Goal: Check status: Check status

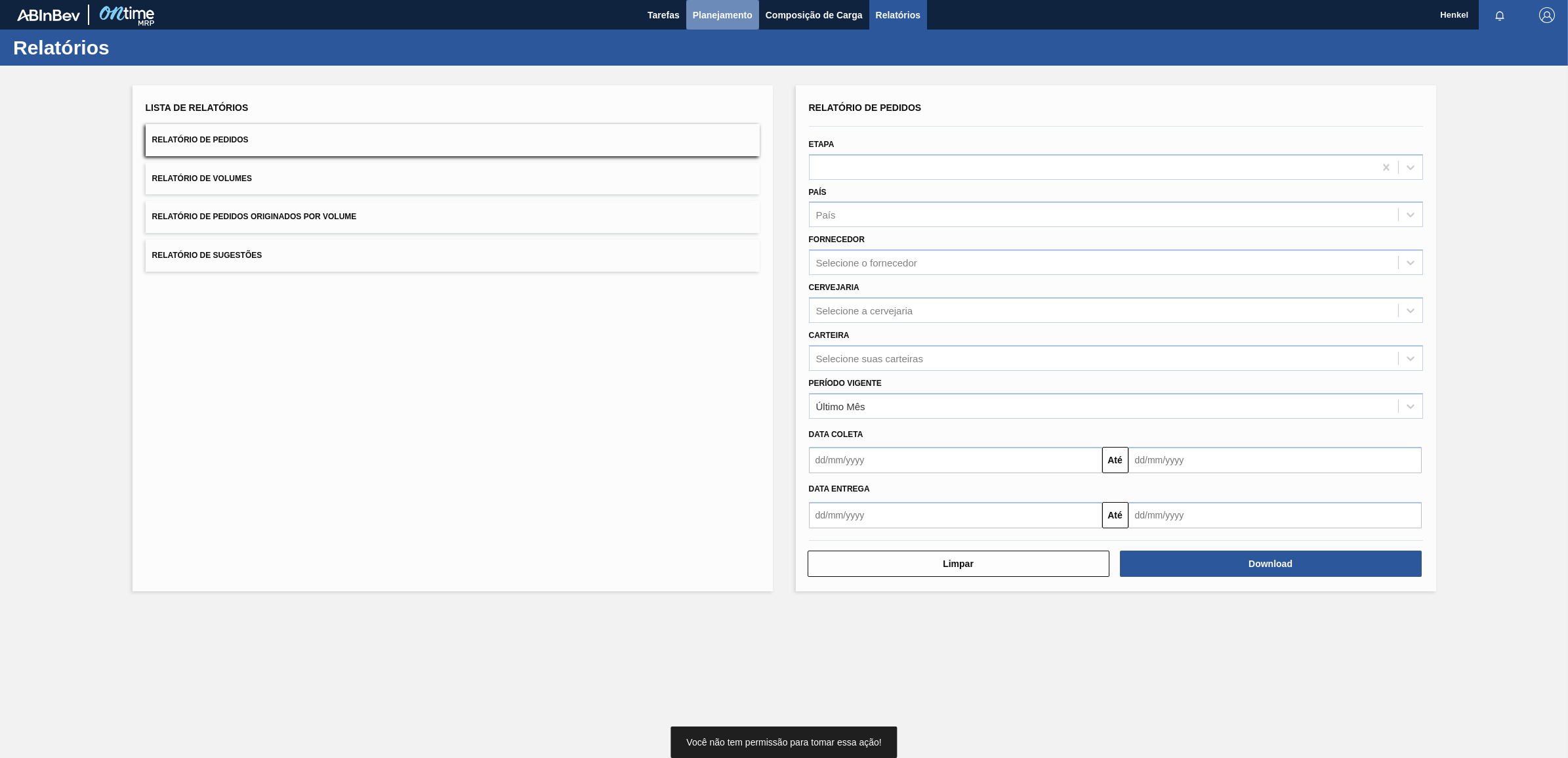
click at [736, 8] on span "Planejamento" at bounding box center [723, 15] width 60 height 16
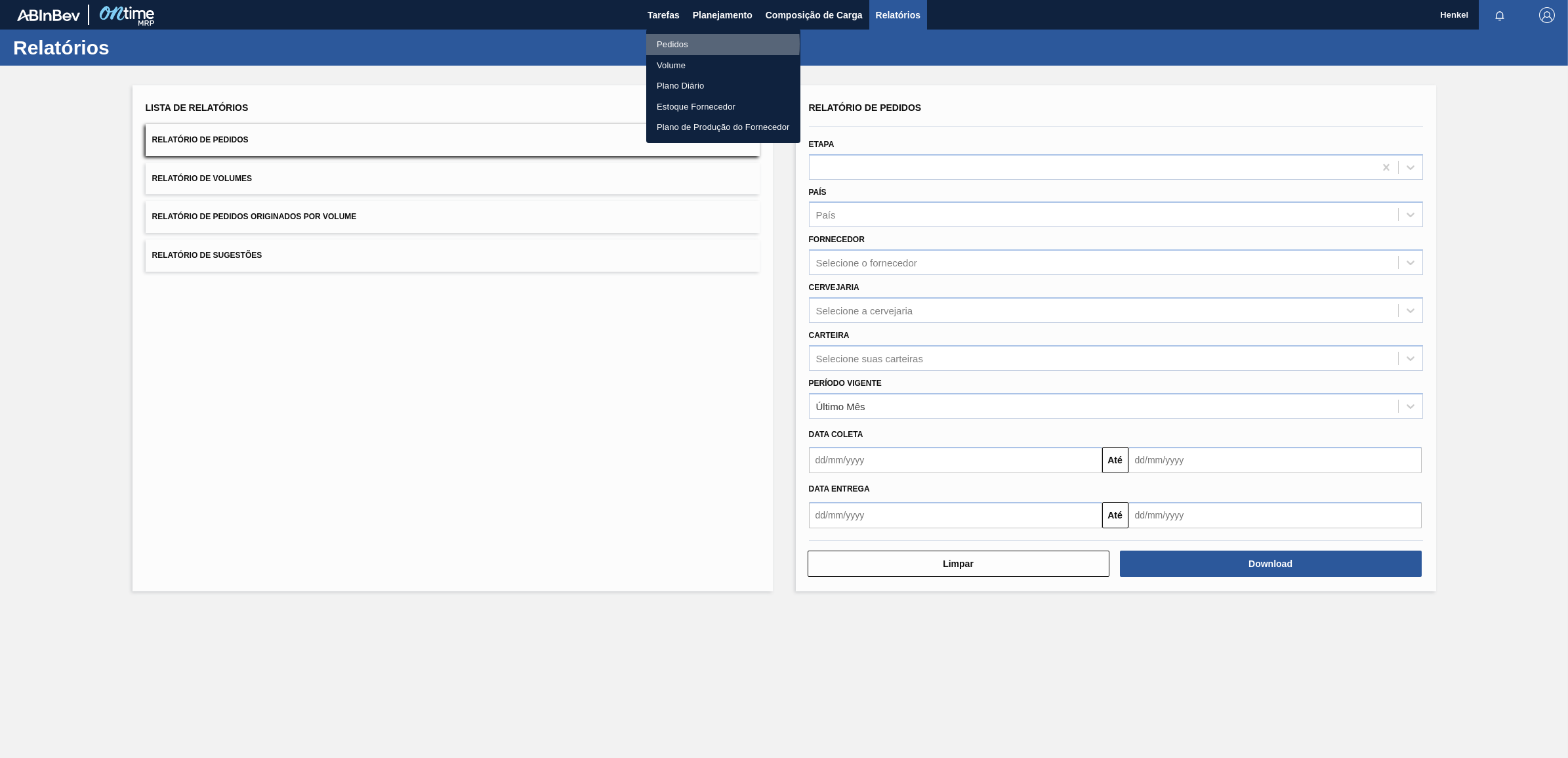
drag, startPoint x: 674, startPoint y: 44, endPoint x: 683, endPoint y: 45, distance: 9.1
click at [675, 45] on li "Pedidos" at bounding box center [723, 45] width 154 height 21
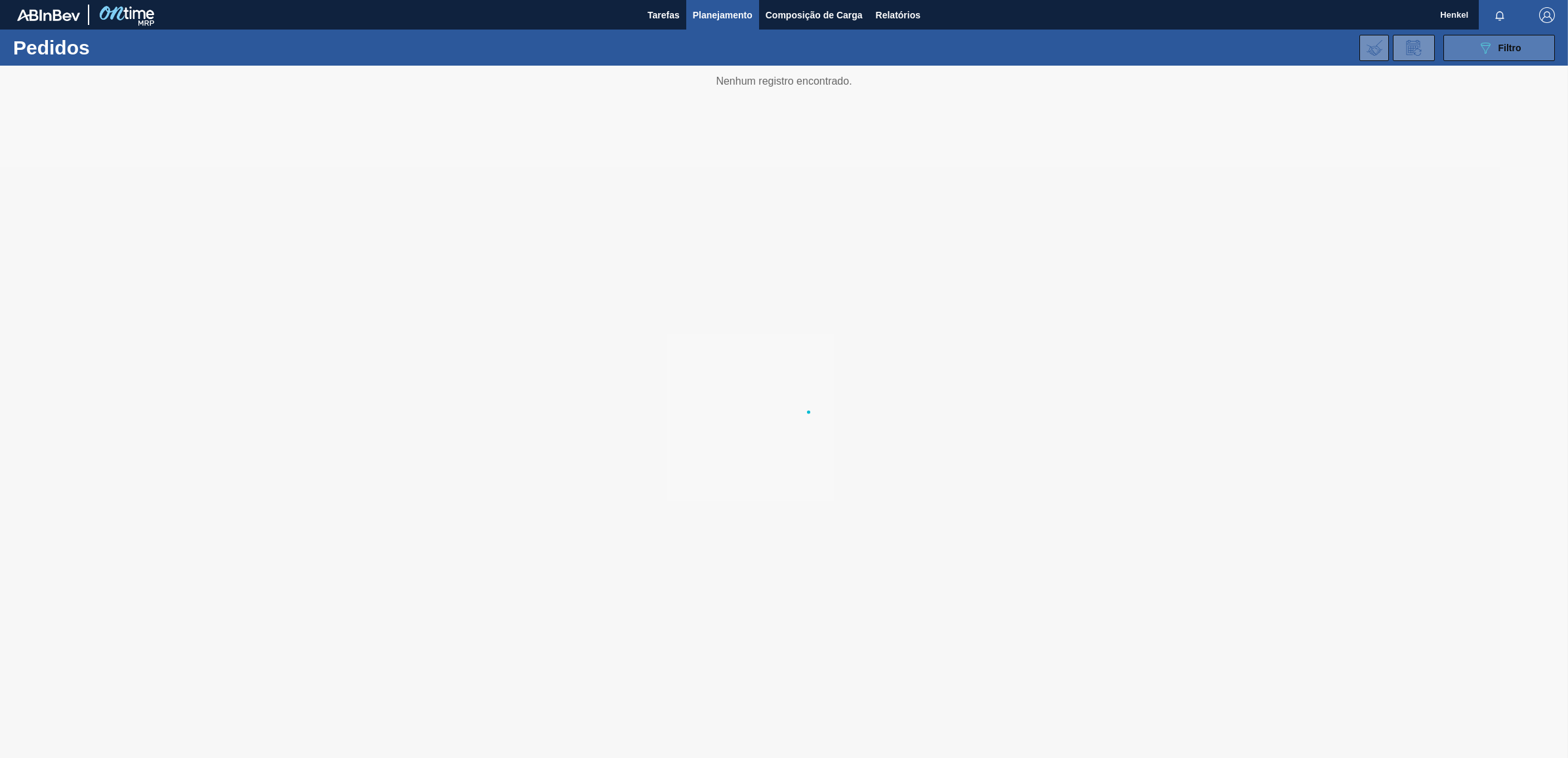
click at [1511, 44] on span "Filtro" at bounding box center [1510, 48] width 23 height 10
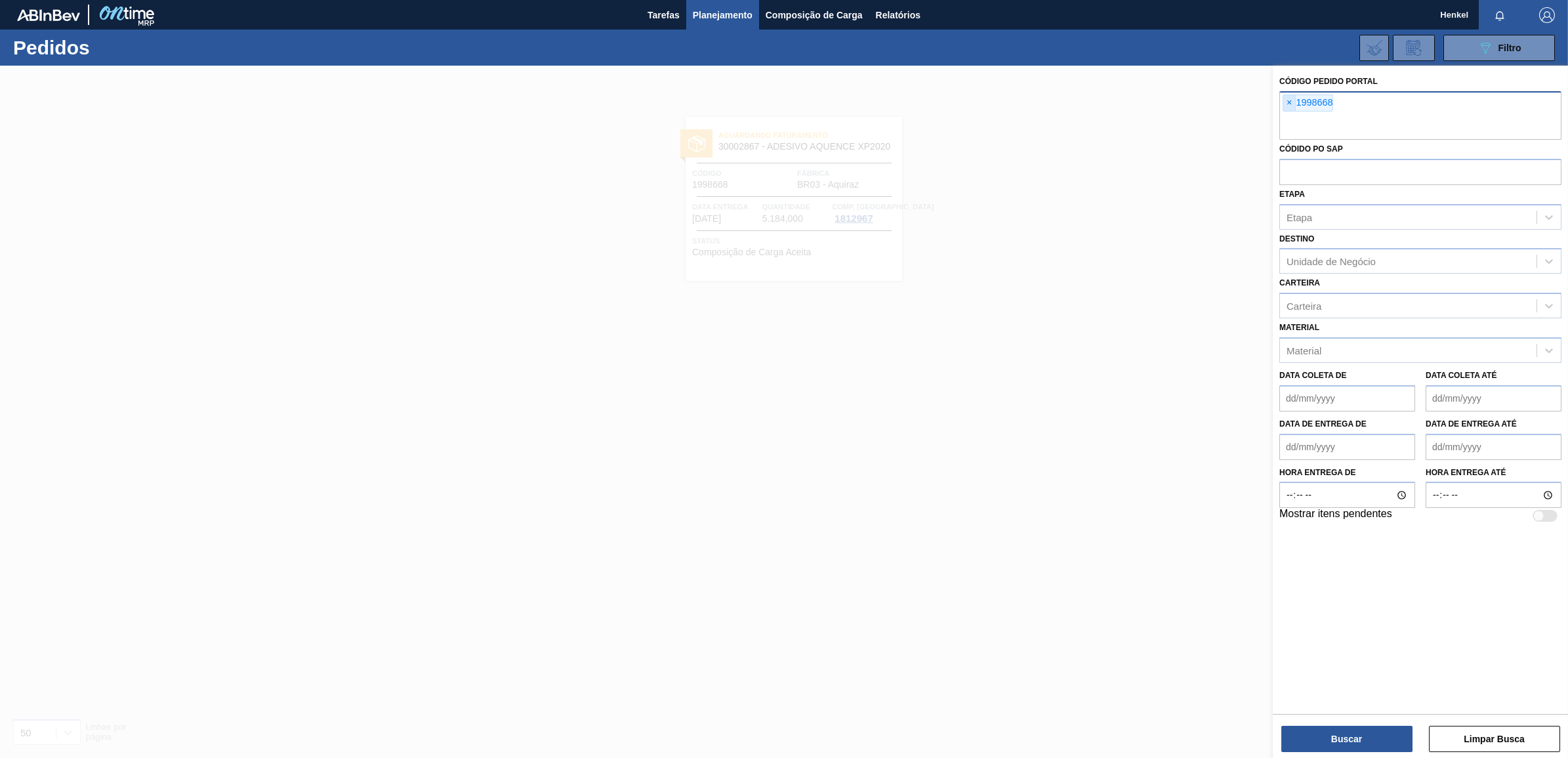
click at [1288, 104] on span "×" at bounding box center [1290, 103] width 12 height 16
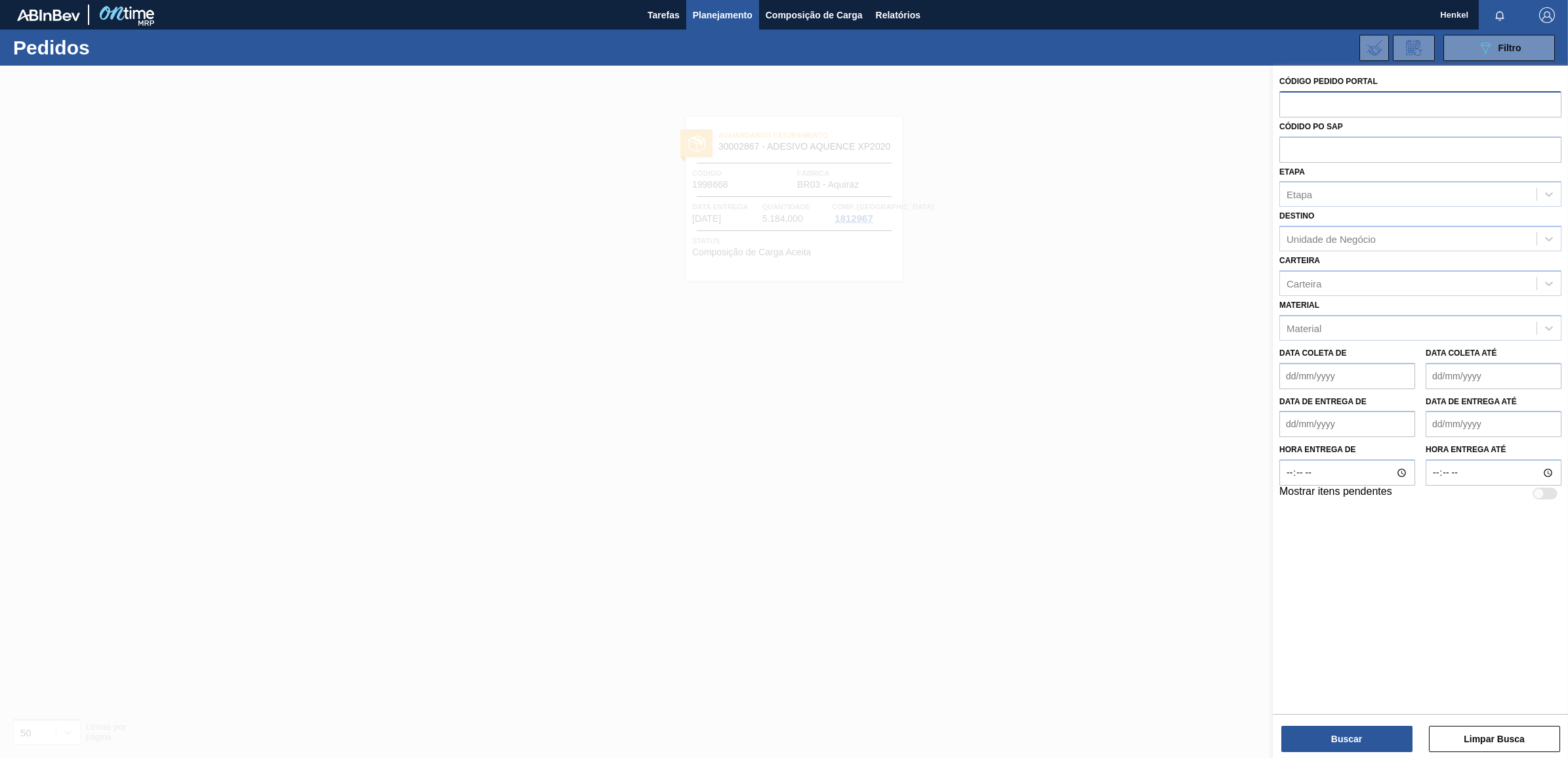
paste input "2004575"
type input "2004575"
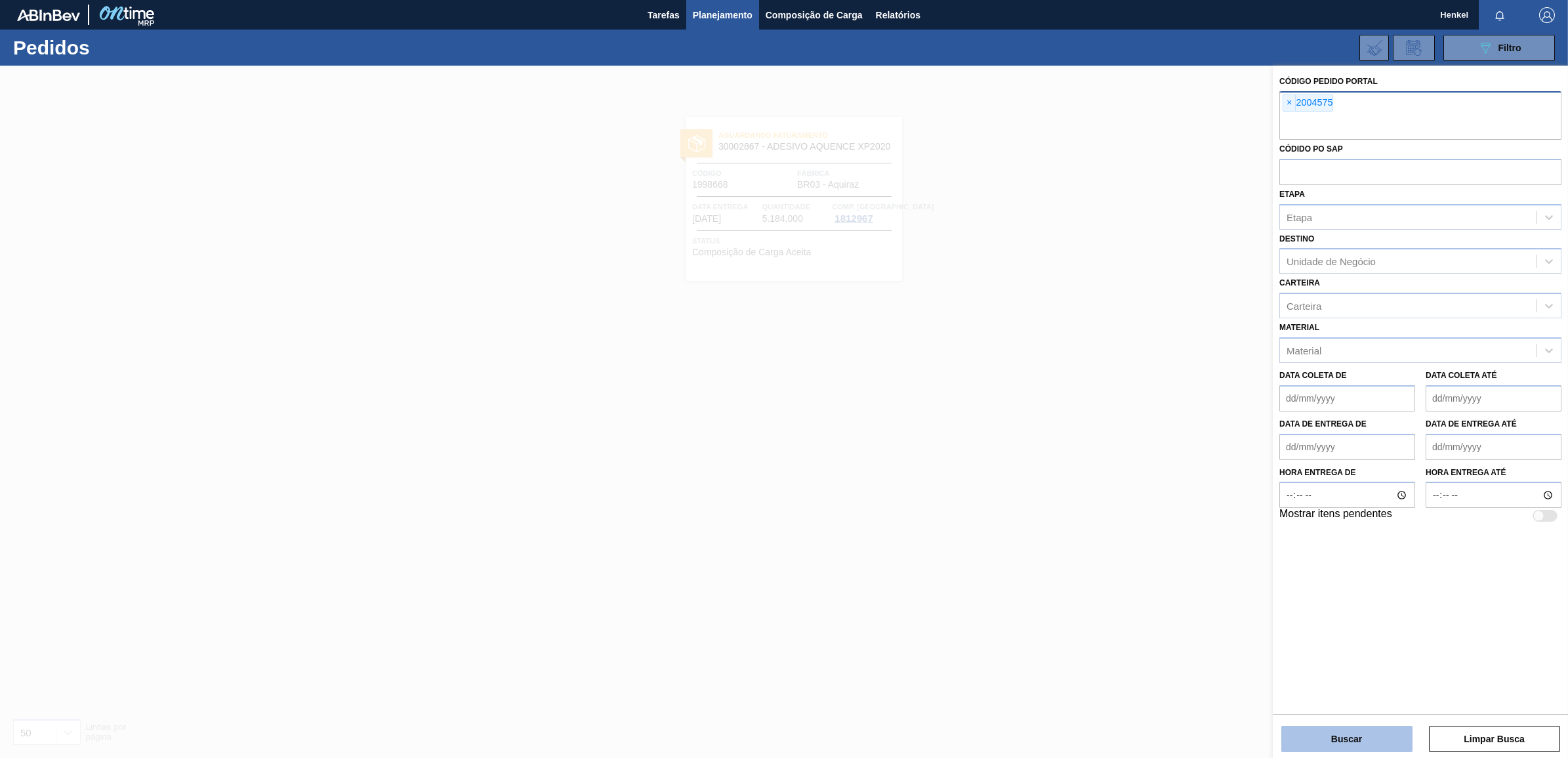
click at [1320, 736] on button "Buscar" at bounding box center [1347, 739] width 132 height 27
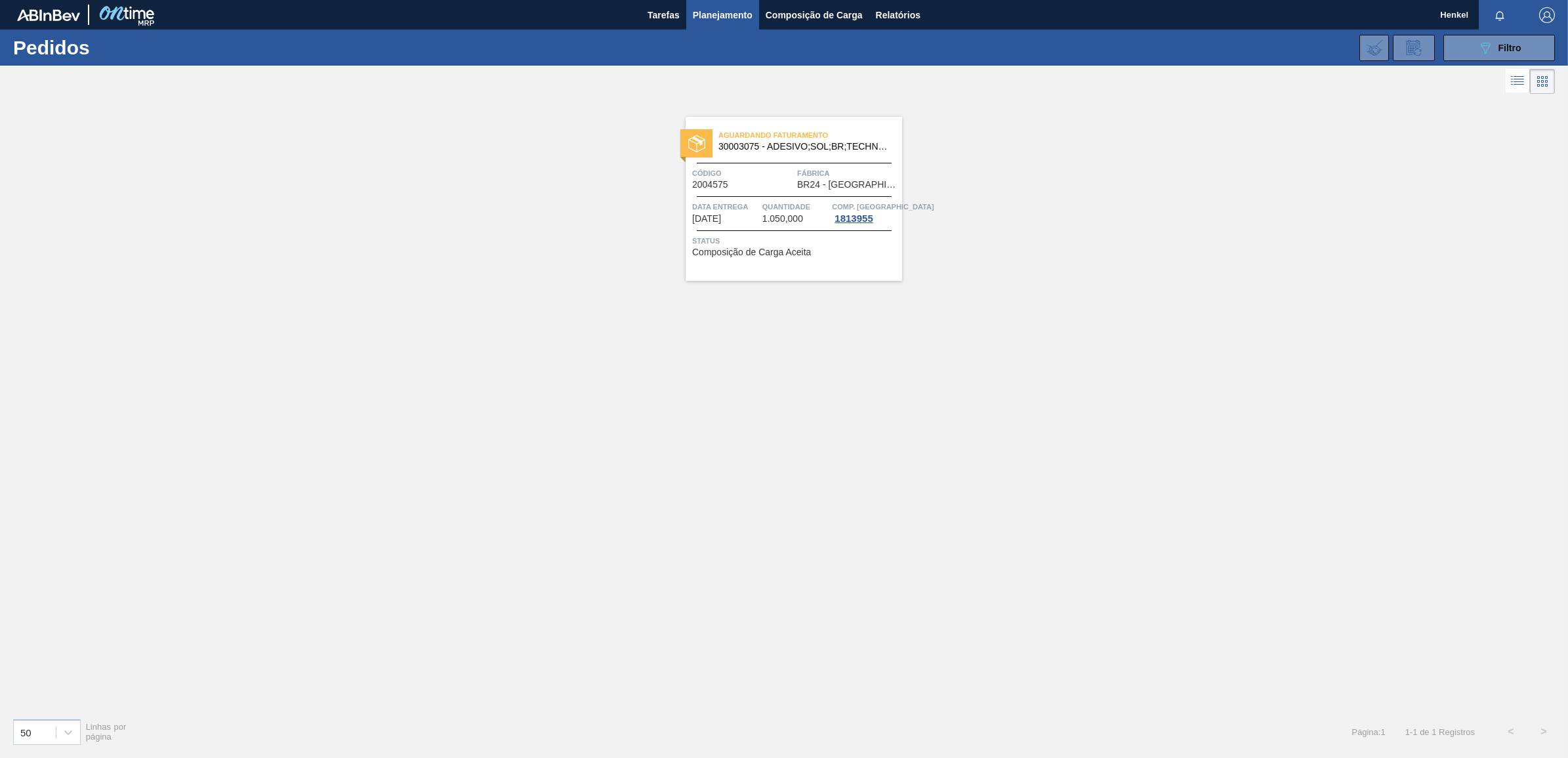
click at [842, 142] on span "30003075 - ADESIVO;SOL;BR;TECHNOMELT SUPRA HT 35125" at bounding box center [805, 147] width 173 height 10
click at [1497, 40] on div "089F7B8B-B2A5-4AFE-B5C0-19BA573D28AC Filtro" at bounding box center [1499, 48] width 44 height 16
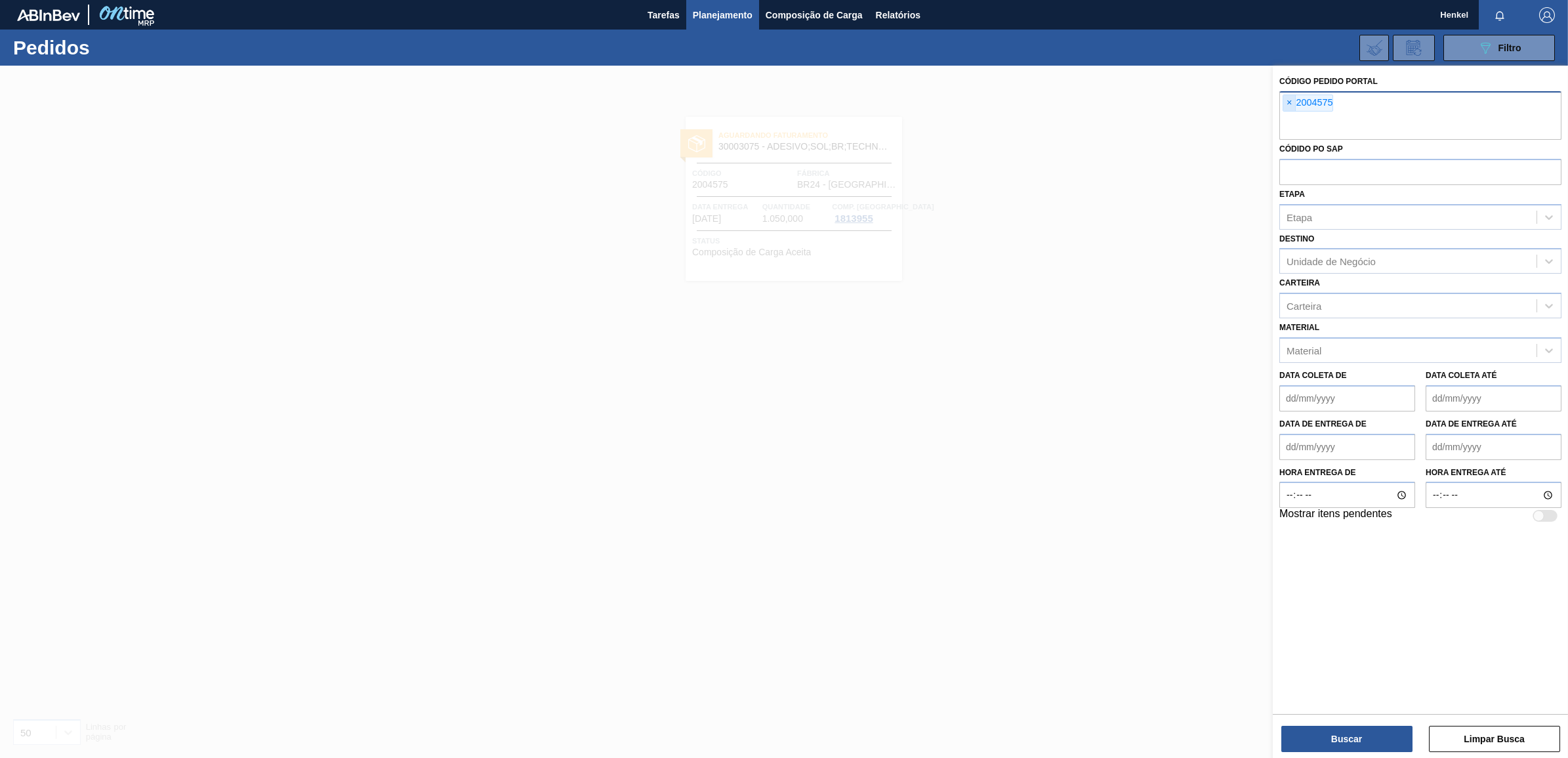
click at [1290, 100] on span "×" at bounding box center [1290, 103] width 12 height 16
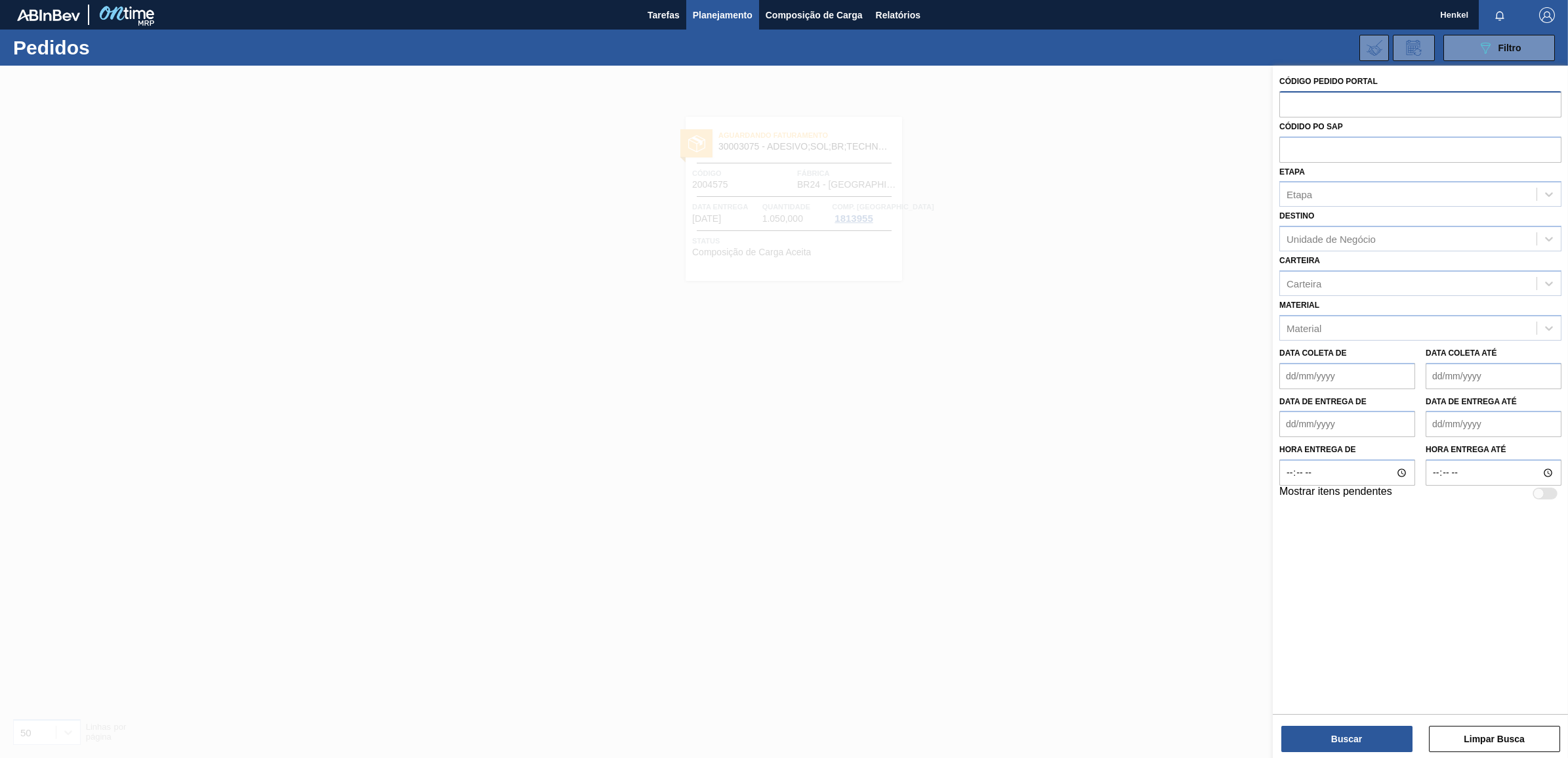
click at [1317, 102] on input "text" at bounding box center [1420, 104] width 282 height 25
paste input "2004140"
type input "2004140"
click at [1355, 739] on button "Buscar" at bounding box center [1347, 739] width 132 height 27
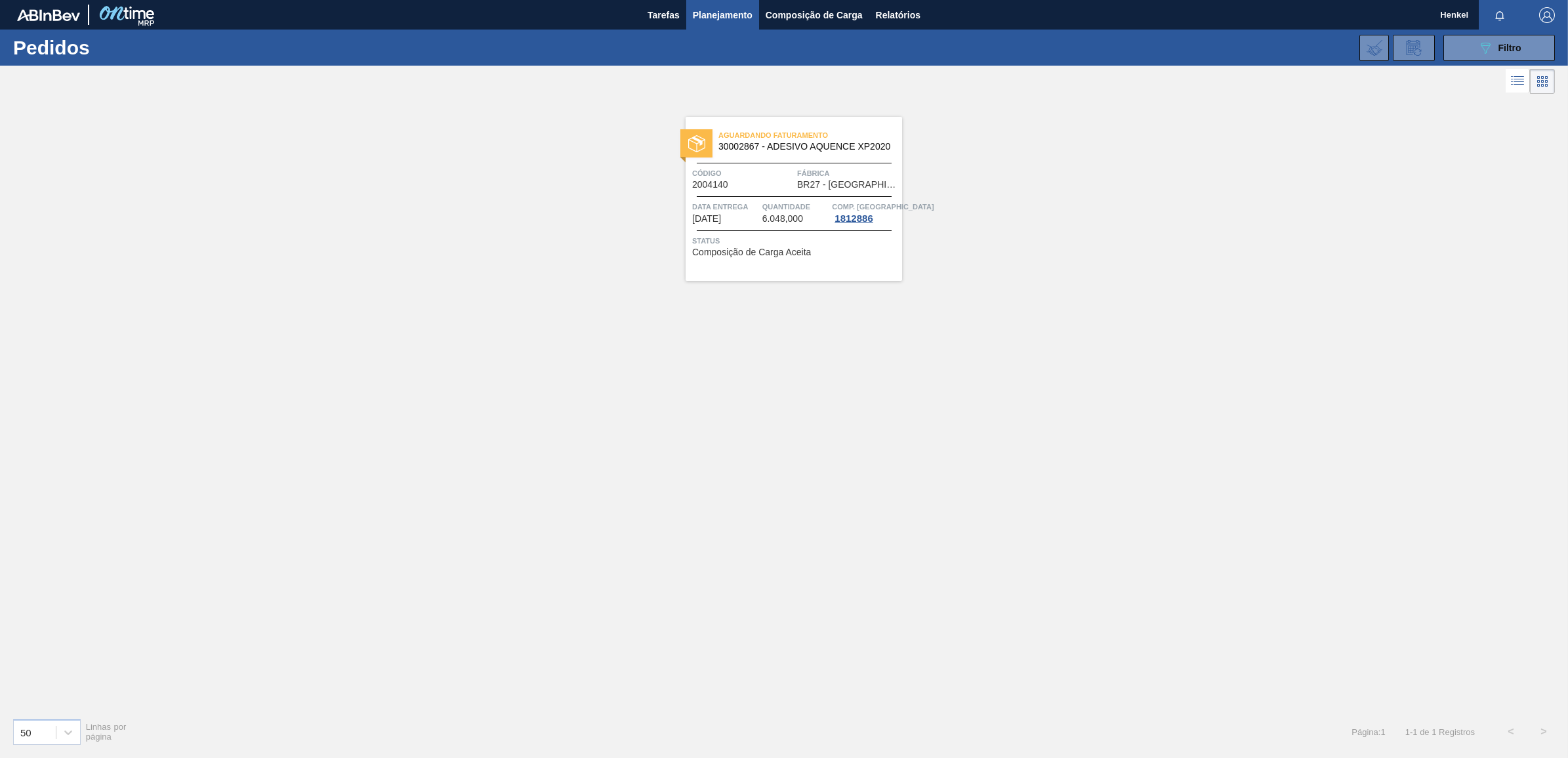
click at [799, 222] on span "6.048,000" at bounding box center [783, 218] width 41 height 10
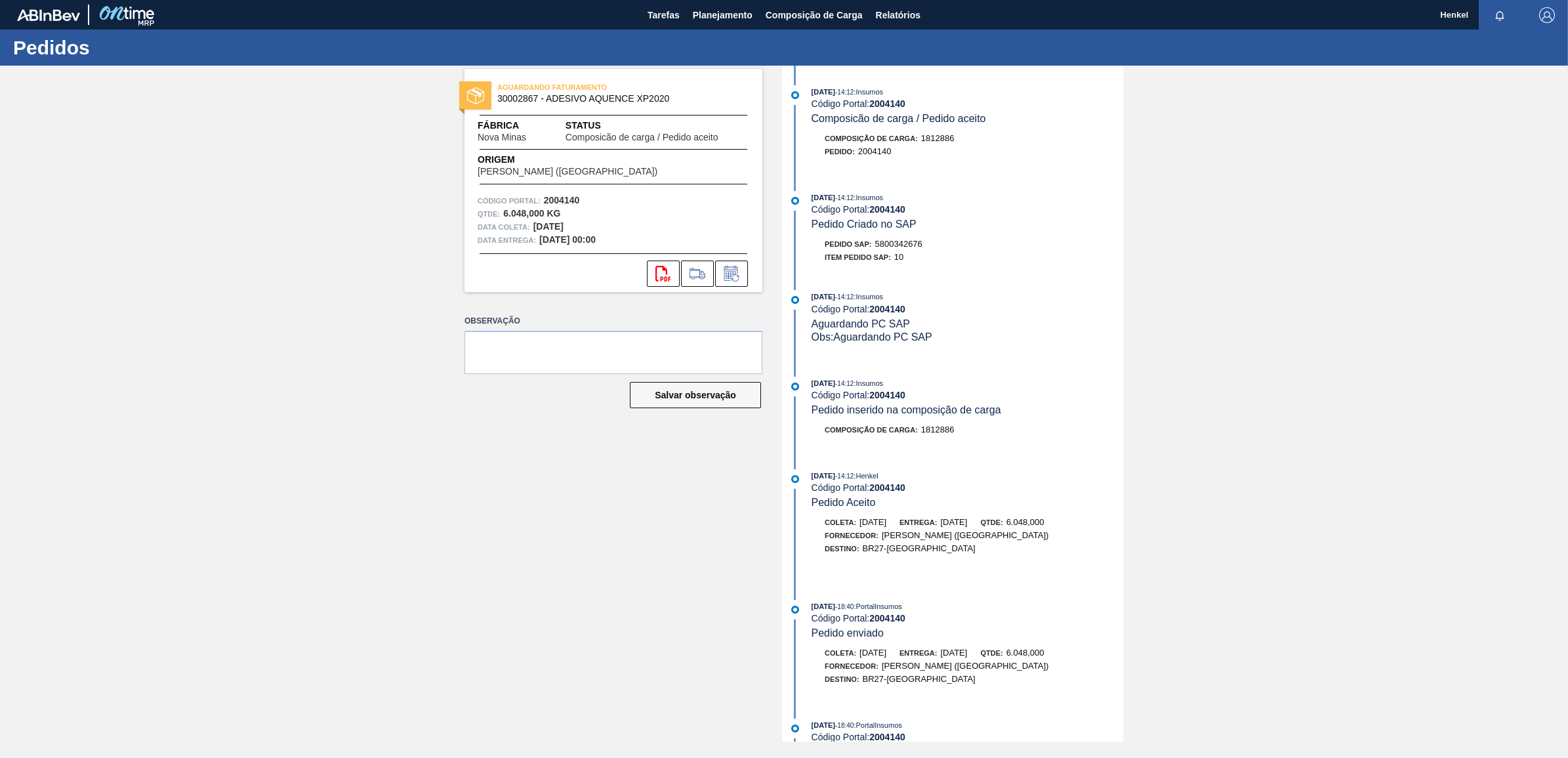
click at [509, 130] on span "Fábrica" at bounding box center [521, 126] width 88 height 13
click at [664, 276] on icon "svg{fill:#ff0000}" at bounding box center [663, 274] width 16 height 16
